Goal: Task Accomplishment & Management: Manage account settings

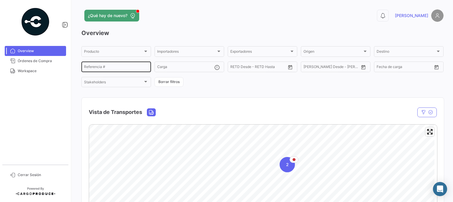
click at [118, 62] on div "Referencia #" at bounding box center [116, 67] width 64 height 12
paste input "2526-T-0251"
type input "2526-T-0251"
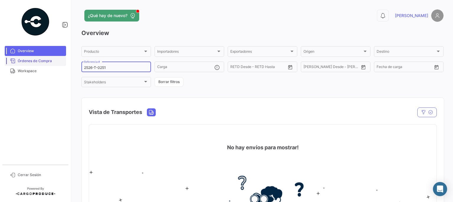
click at [40, 59] on span "Órdenes de Compra" at bounding box center [41, 60] width 46 height 5
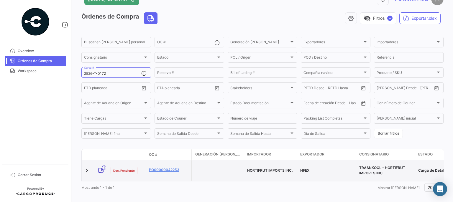
scroll to position [22, 0]
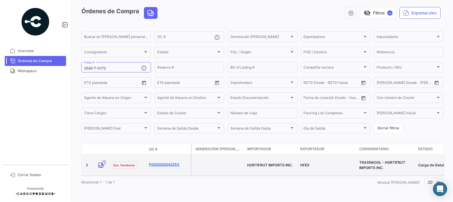
click at [169, 163] on link "PO00000042253" at bounding box center [169, 164] width 40 height 5
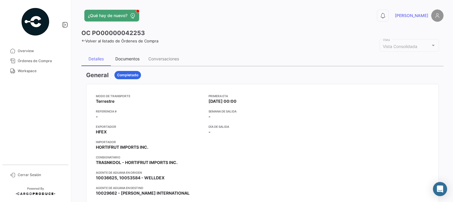
click at [133, 61] on div "Documentos" at bounding box center [127, 58] width 24 height 5
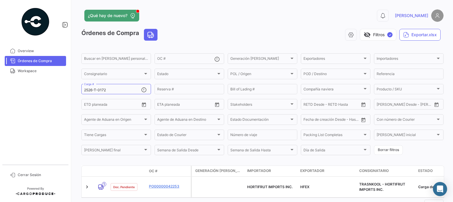
drag, startPoint x: 121, startPoint y: 92, endPoint x: 67, endPoint y: 85, distance: 53.8
click at [68, 85] on mat-sidenav-container "Overview Órdenes de Compra Workspace Cerrar Sesión ¿Qué hay de nuevo? 0 [PERSON…" at bounding box center [226, 101] width 453 height 202
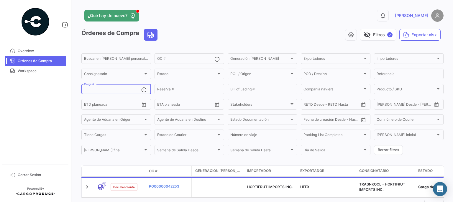
paste input "2526-T-0251"
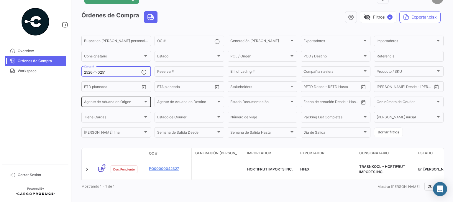
scroll to position [27, 0]
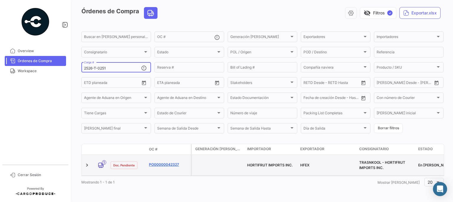
type input "2526-T-0251"
click at [171, 162] on link "PO00000042327" at bounding box center [169, 164] width 40 height 5
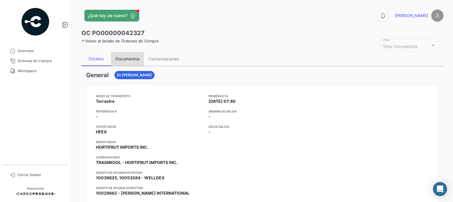
click at [131, 62] on div "Documentos" at bounding box center [127, 59] width 33 height 14
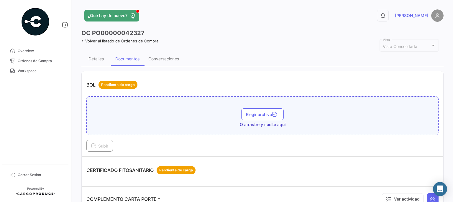
scroll to position [89, 0]
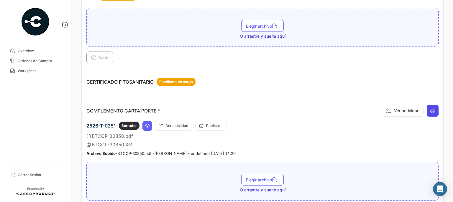
click at [431, 111] on icon at bounding box center [433, 111] width 6 height 6
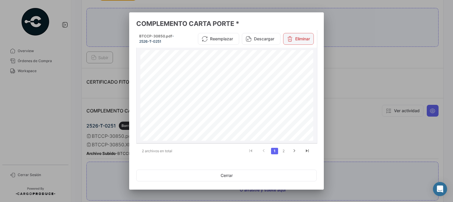
click at [300, 41] on button "Eliminar" at bounding box center [298, 39] width 31 height 12
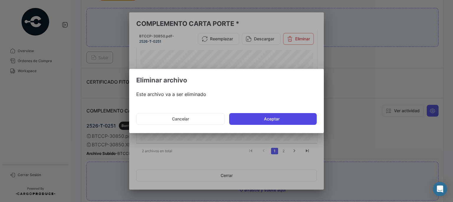
click at [270, 120] on button "Aceptar" at bounding box center [273, 119] width 88 height 12
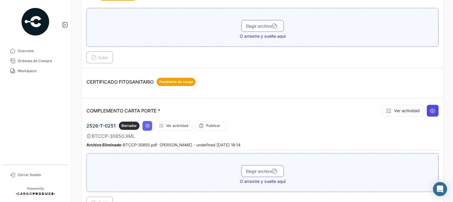
click at [431, 112] on icon at bounding box center [433, 111] width 6 height 6
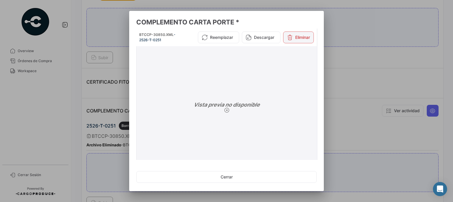
click at [289, 33] on button "Eliminar" at bounding box center [298, 38] width 31 height 12
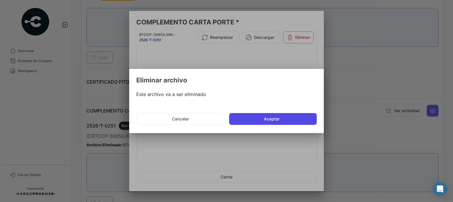
click at [280, 122] on button "Aceptar" at bounding box center [273, 119] width 88 height 12
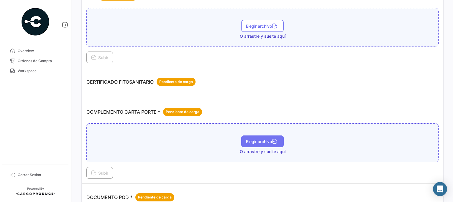
click at [246, 141] on span "Elegir archivo" at bounding box center [262, 141] width 33 height 5
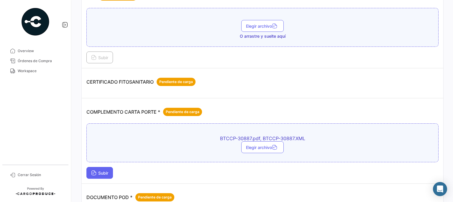
click at [103, 168] on button "Subir" at bounding box center [99, 173] width 27 height 12
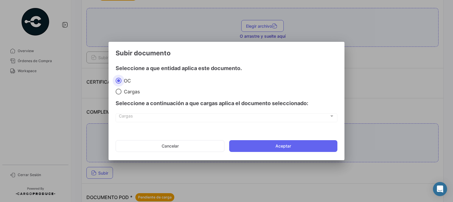
click at [129, 94] on span "Cargas" at bounding box center [131, 92] width 18 height 6
click at [122, 94] on input "Cargas" at bounding box center [119, 92] width 6 height 6
radio input "true"
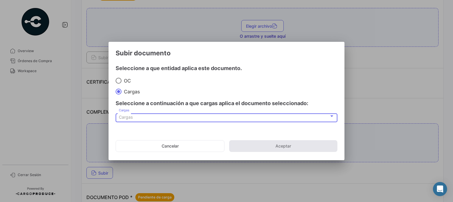
click at [133, 117] on div "Cargas" at bounding box center [224, 117] width 210 height 5
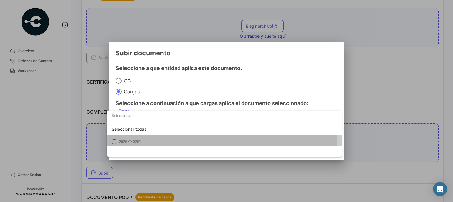
drag, startPoint x: 111, startPoint y: 142, endPoint x: 195, endPoint y: 120, distance: 86.6
click at [112, 142] on mat-option "2526-T-0251" at bounding box center [224, 142] width 235 height 12
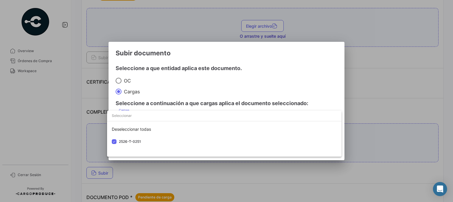
click at [293, 79] on div at bounding box center [226, 101] width 453 height 202
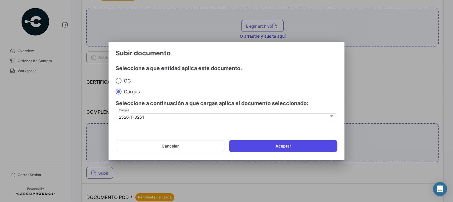
click at [300, 150] on button "Aceptar" at bounding box center [283, 147] width 108 height 12
